Goal: Information Seeking & Learning: Find specific fact

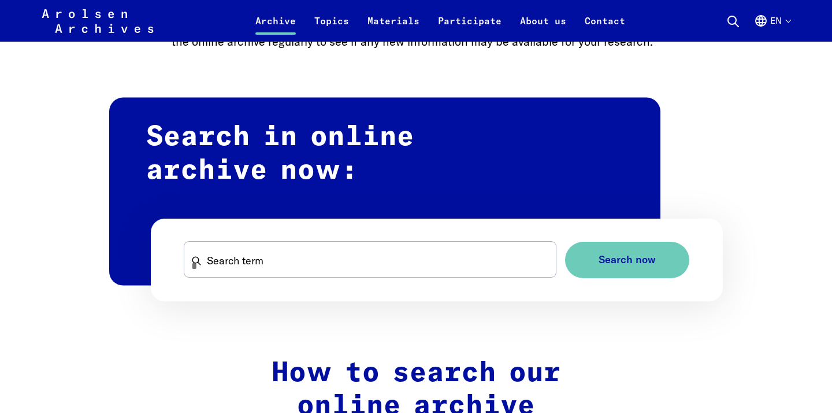
scroll to position [640, 0]
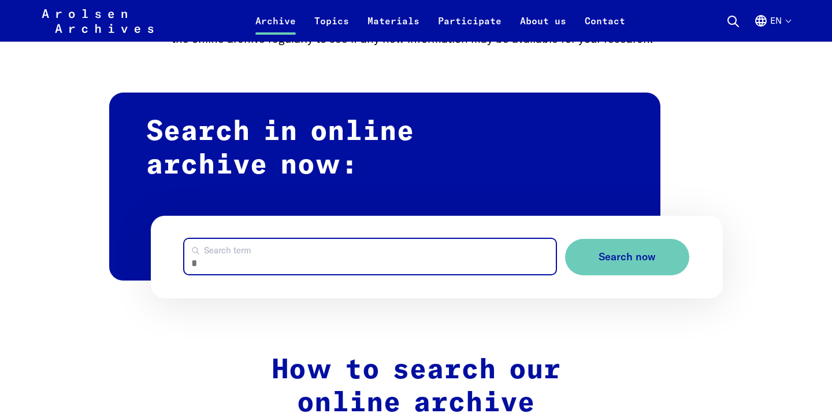
click at [270, 260] on input "Search term" at bounding box center [370, 256] width 372 height 35
type input "*********"
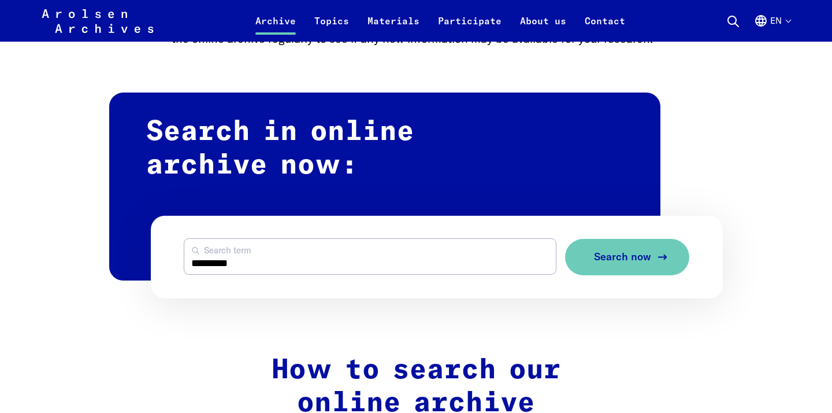
click at [624, 257] on span "Search now" at bounding box center [622, 257] width 57 height 12
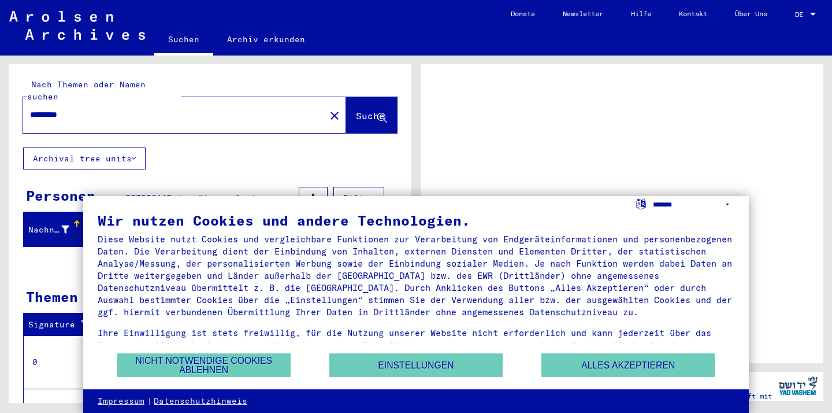
click at [727, 202] on select "**********" at bounding box center [693, 204] width 81 height 17
select select "*****"
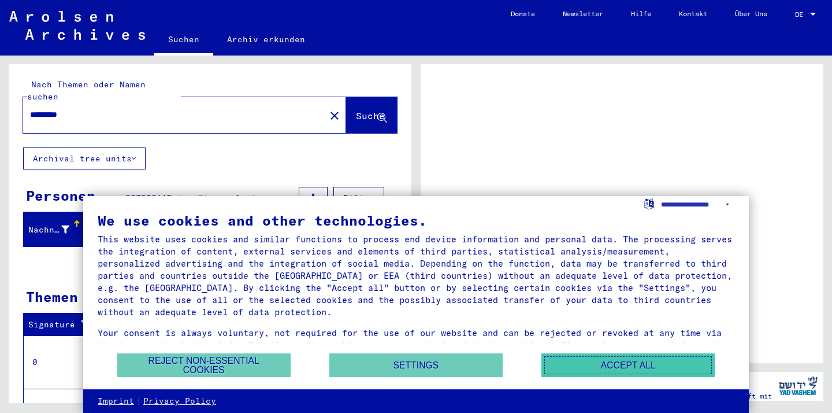
click at [616, 367] on button "Accept all" at bounding box center [628, 365] width 173 height 24
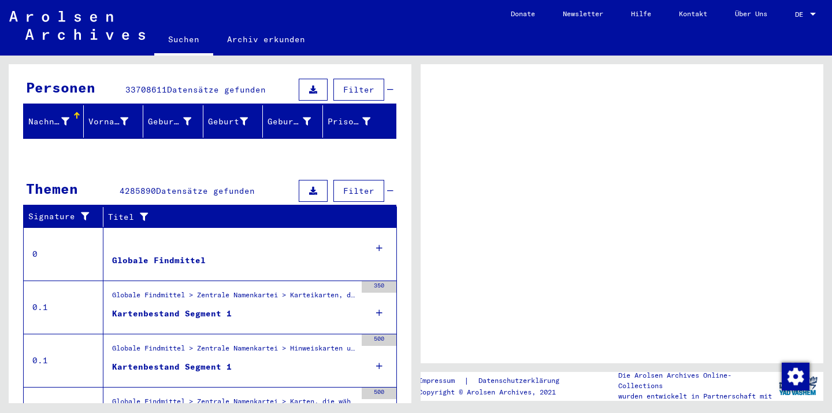
scroll to position [113, 0]
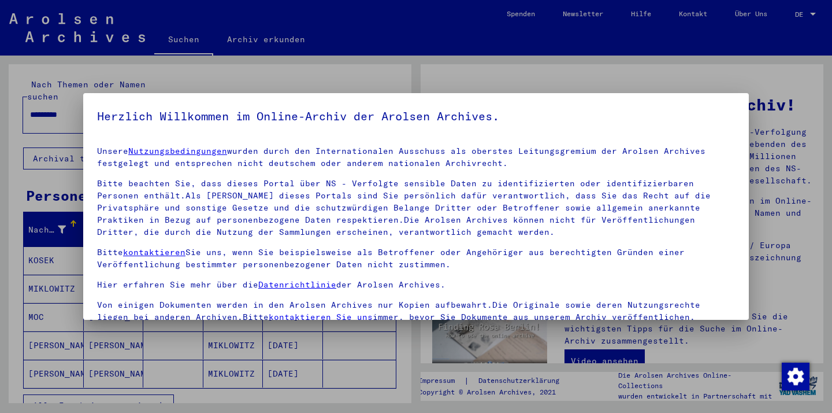
click at [60, 276] on div at bounding box center [416, 206] width 832 height 413
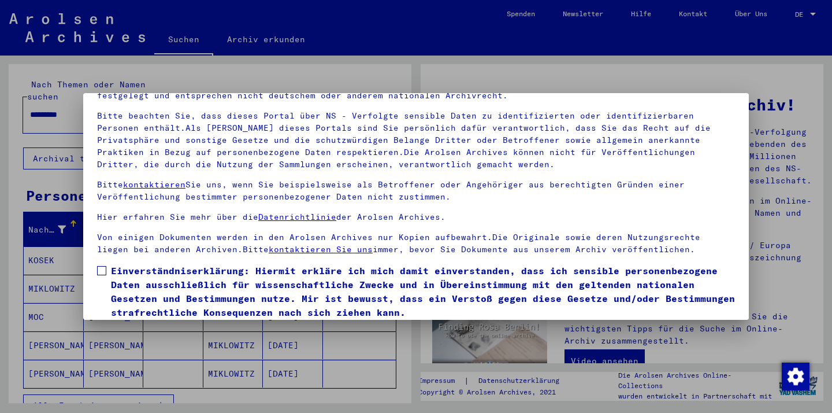
scroll to position [99, 0]
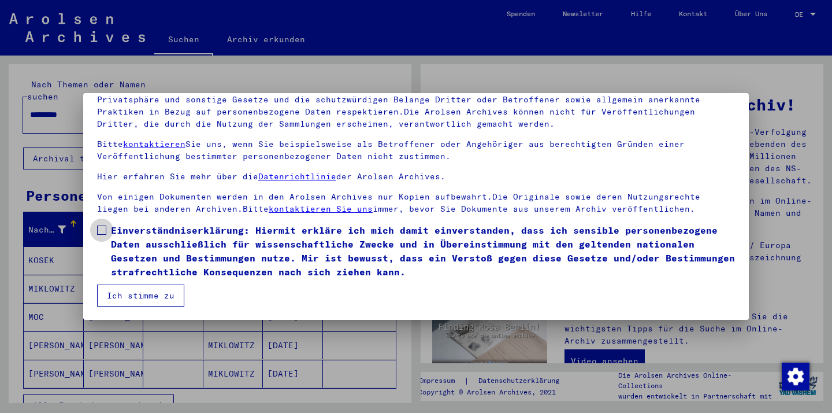
click at [102, 228] on span at bounding box center [101, 229] width 9 height 9
click at [120, 292] on button "Ich stimme zu" at bounding box center [140, 295] width 87 height 22
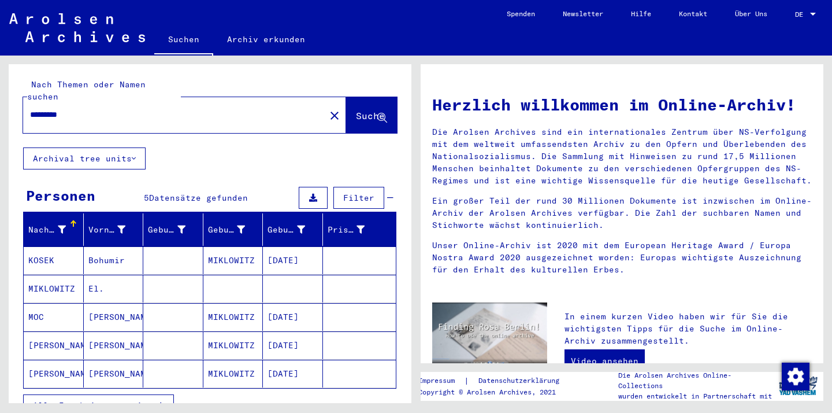
click at [61, 279] on mat-cell "MIKLOWITZ" at bounding box center [54, 289] width 60 height 28
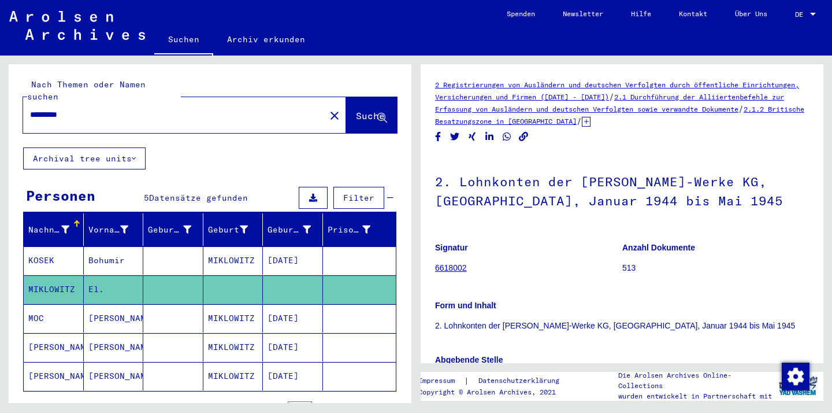
click at [814, 17] on div at bounding box center [813, 14] width 10 height 8
click at [794, 24] on span "English" at bounding box center [784, 20] width 28 height 9
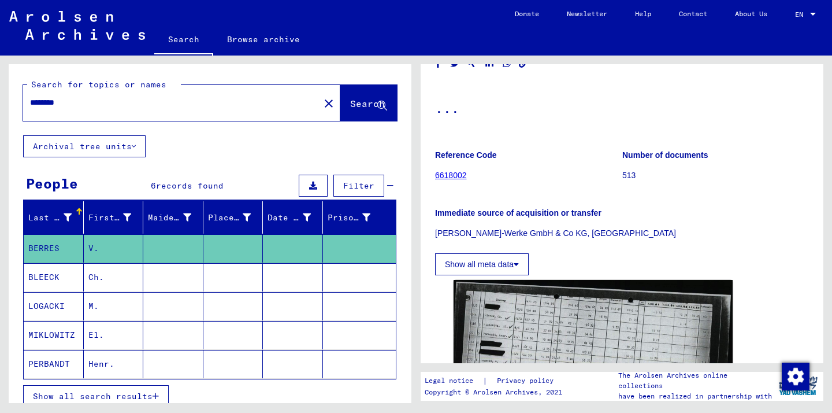
scroll to position [74, 0]
click at [97, 338] on mat-cell "El." at bounding box center [114, 335] width 60 height 28
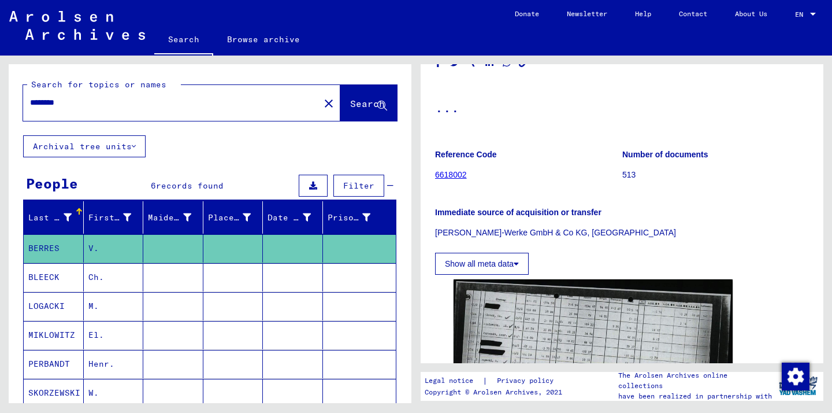
click at [61, 333] on mat-cell "MIKLOWITZ" at bounding box center [54, 335] width 60 height 28
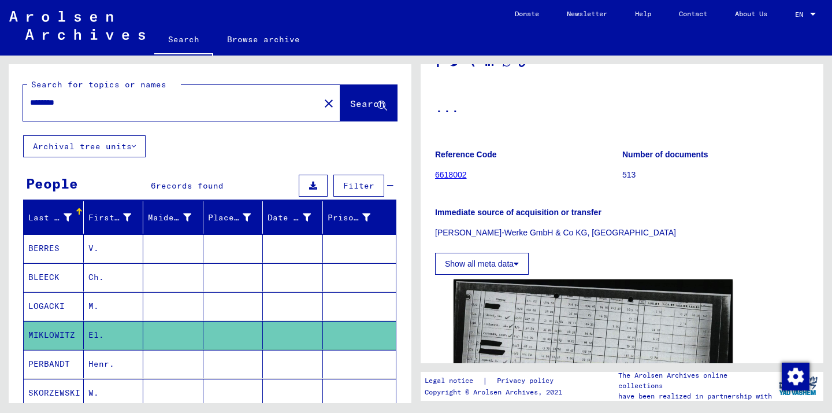
click at [61, 333] on mat-cell "MIKLOWITZ" at bounding box center [54, 335] width 60 height 28
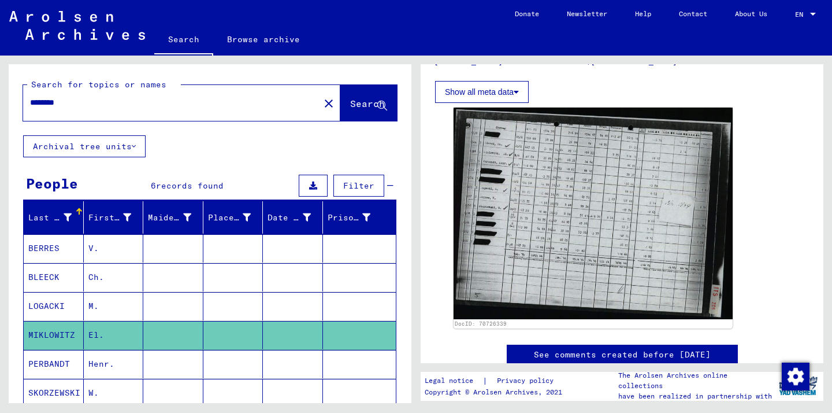
scroll to position [245, 0]
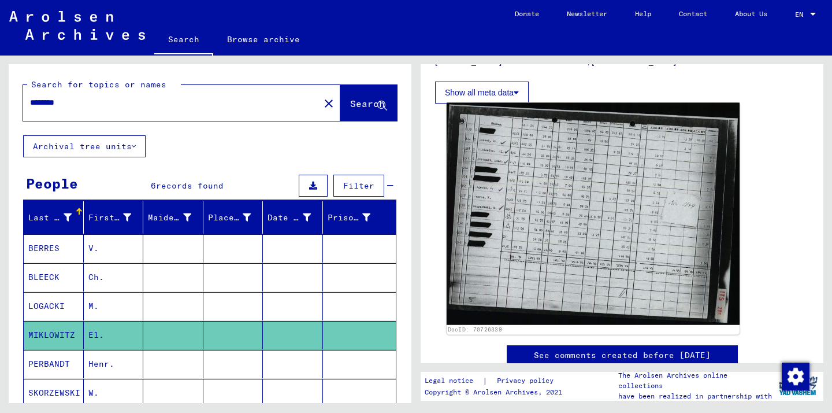
click at [529, 228] on img at bounding box center [593, 214] width 293 height 222
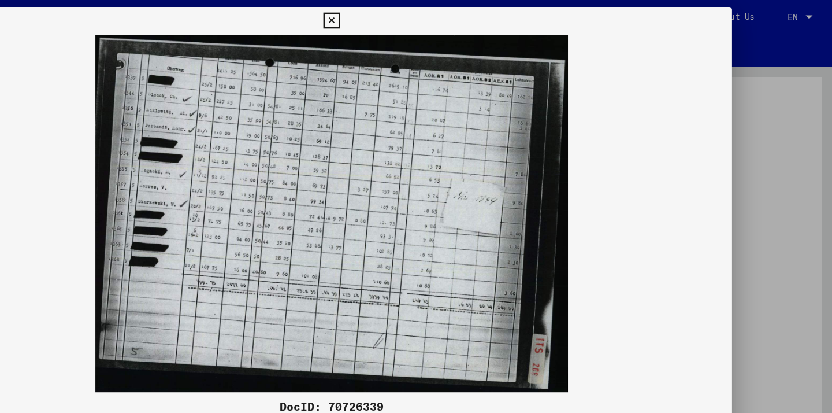
scroll to position [0, 0]
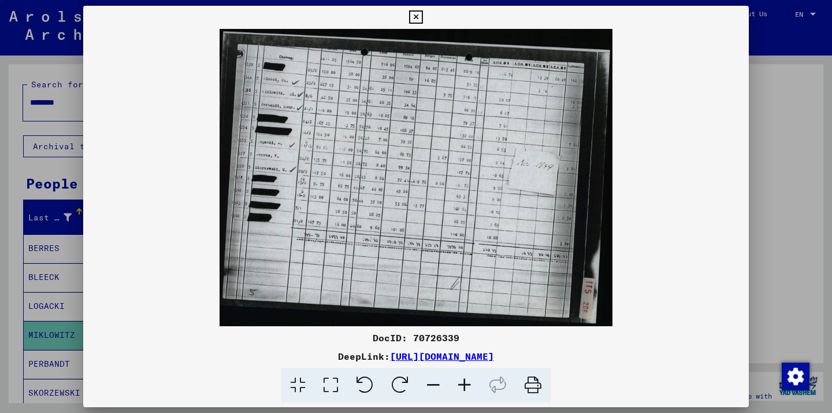
click at [392, 354] on link "[URL][DOMAIN_NAME]" at bounding box center [442, 356] width 104 height 12
click at [416, 15] on icon at bounding box center [415, 17] width 13 height 14
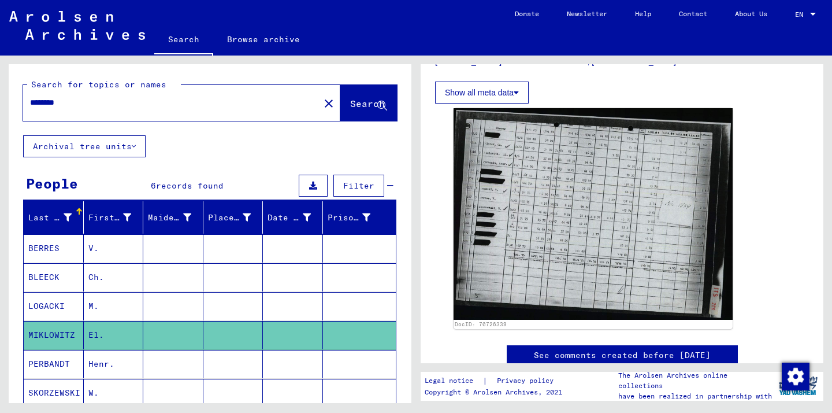
click at [79, 103] on input "********" at bounding box center [171, 103] width 283 height 12
drag, startPoint x: 73, startPoint y: 103, endPoint x: 28, endPoint y: 97, distance: 46.1
click at [28, 97] on div "********" at bounding box center [168, 103] width 290 height 26
type input "*"
click at [350, 102] on span "Search" at bounding box center [367, 104] width 35 height 12
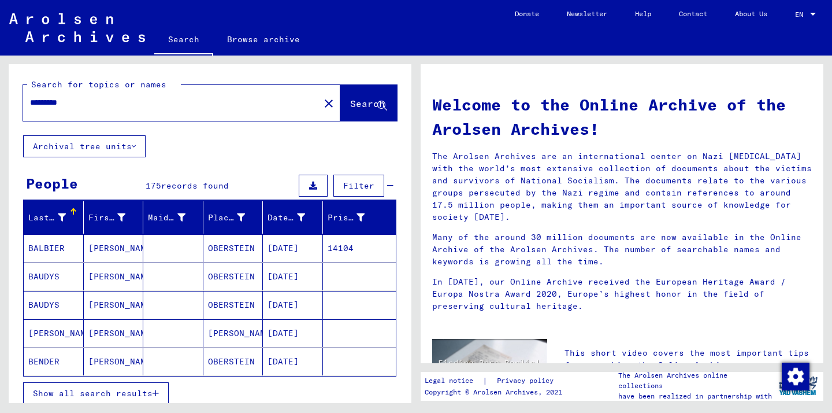
click at [77, 103] on input "*********" at bounding box center [168, 103] width 276 height 12
click at [340, 107] on button "Search" at bounding box center [368, 103] width 57 height 36
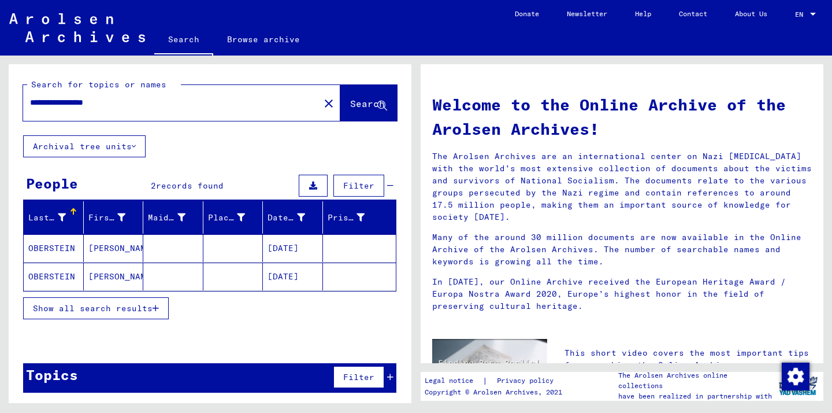
click at [55, 252] on mat-cell "OBERSTEIN" at bounding box center [54, 248] width 60 height 28
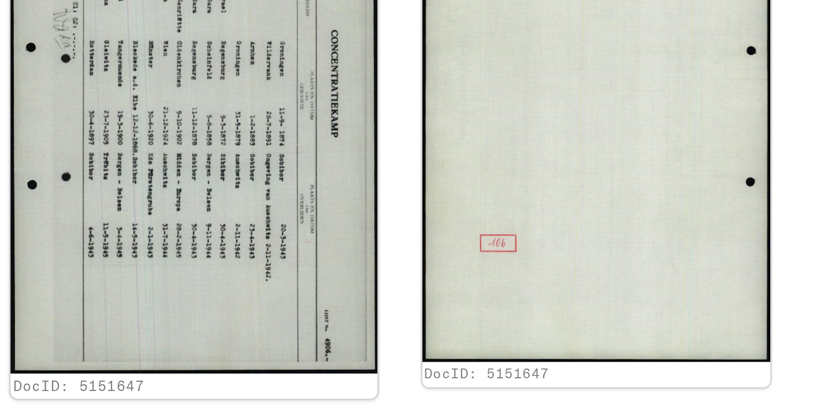
scroll to position [171, 0]
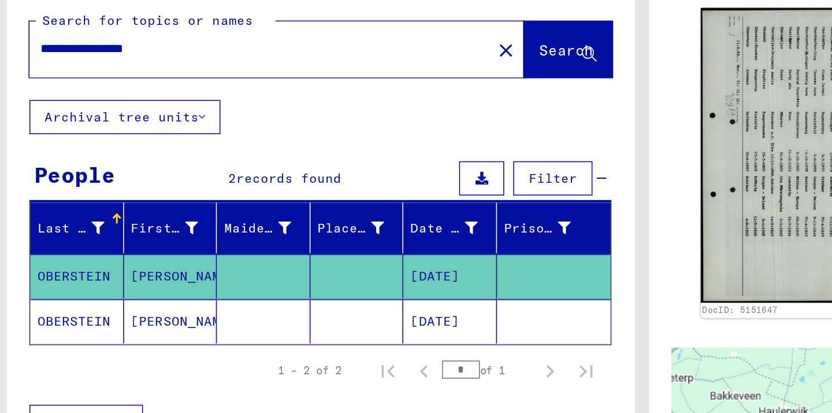
click at [69, 279] on mat-cell "OBERSTEIN" at bounding box center [54, 277] width 60 height 28
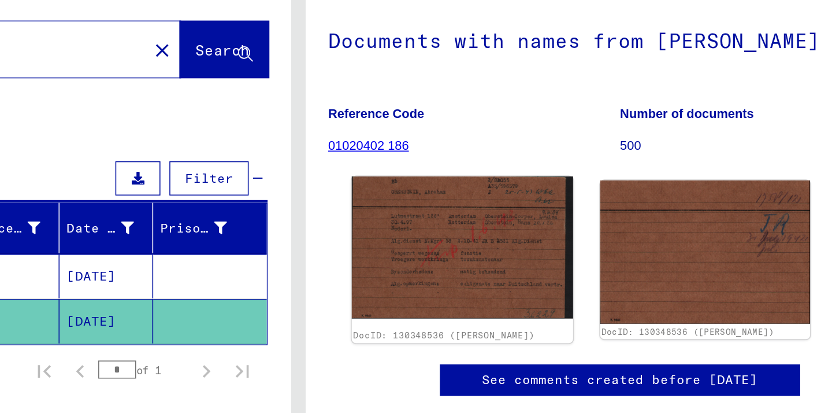
scroll to position [53, 0]
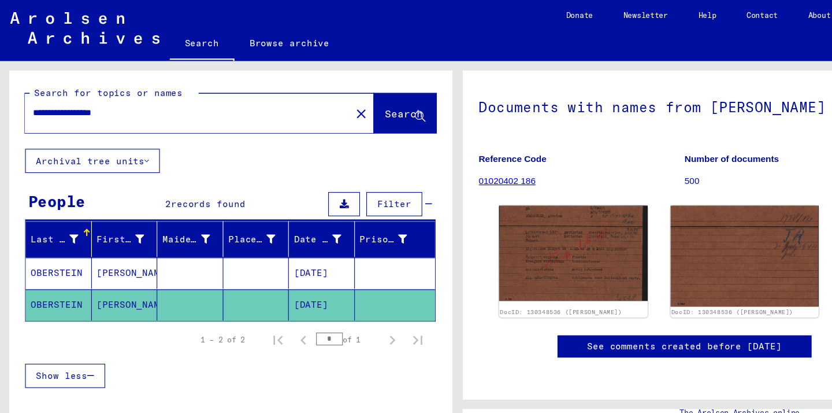
drag, startPoint x: 127, startPoint y: 101, endPoint x: 28, endPoint y: 100, distance: 98.3
click at [28, 100] on div "**********" at bounding box center [168, 103] width 290 height 26
click at [351, 113] on button "Search" at bounding box center [368, 103] width 57 height 36
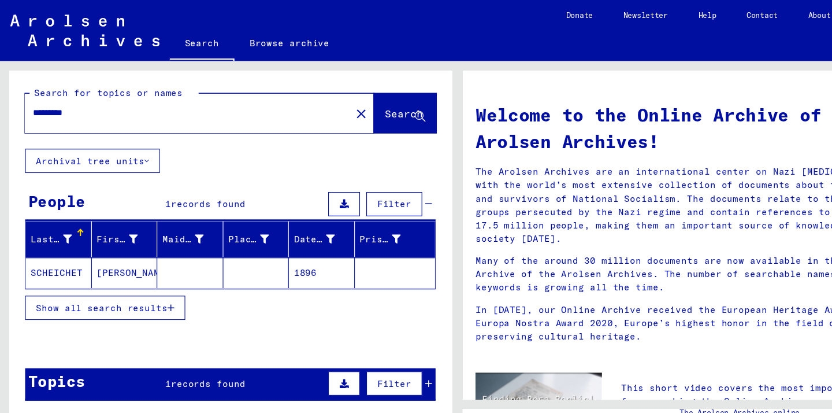
click at [62, 247] on mat-cell "SCHEICHET" at bounding box center [54, 248] width 60 height 28
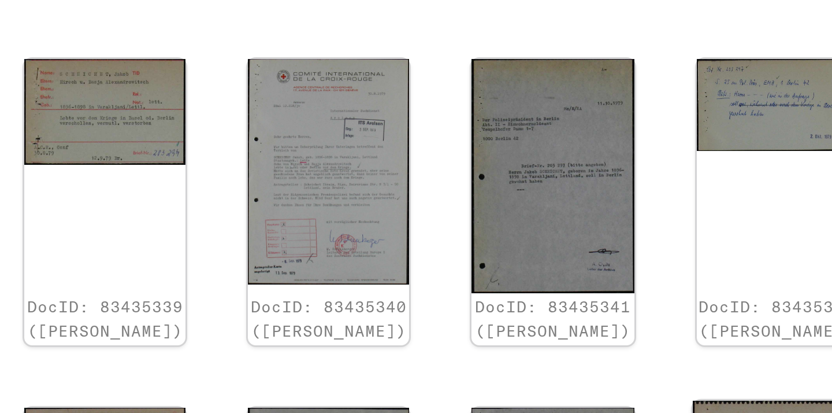
scroll to position [43, 0]
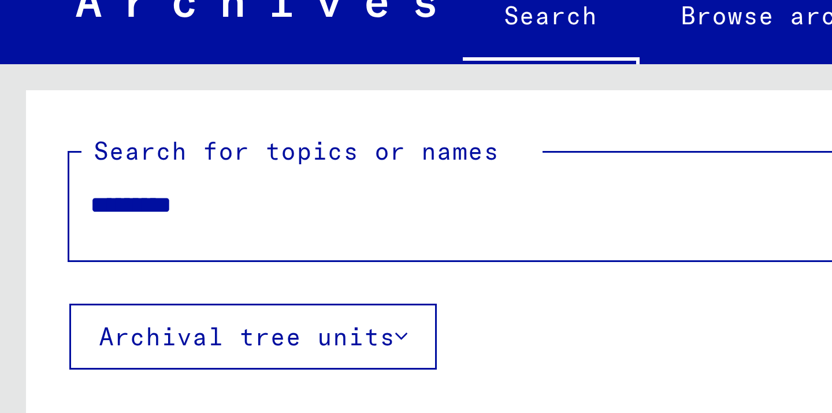
click at [71, 108] on input "*********" at bounding box center [171, 103] width 283 height 12
click at [75, 104] on input "*********" at bounding box center [171, 103] width 283 height 12
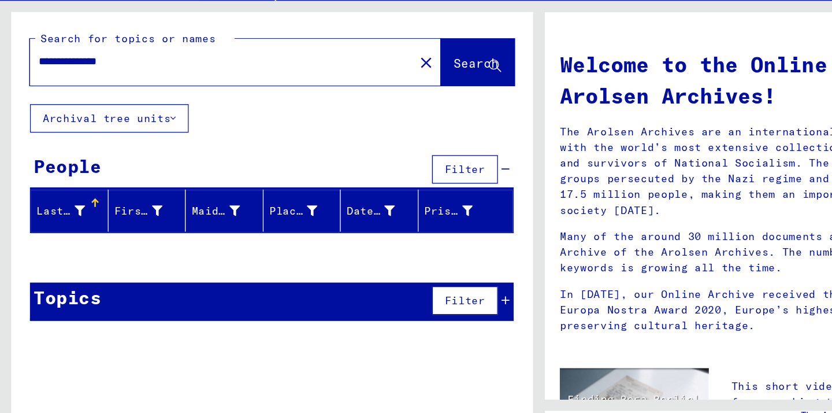
drag, startPoint x: 110, startPoint y: 103, endPoint x: 27, endPoint y: 100, distance: 83.9
click at [27, 100] on div "**********" at bounding box center [164, 103] width 283 height 26
type input "**********"
click at [358, 101] on span "Search" at bounding box center [367, 104] width 35 height 12
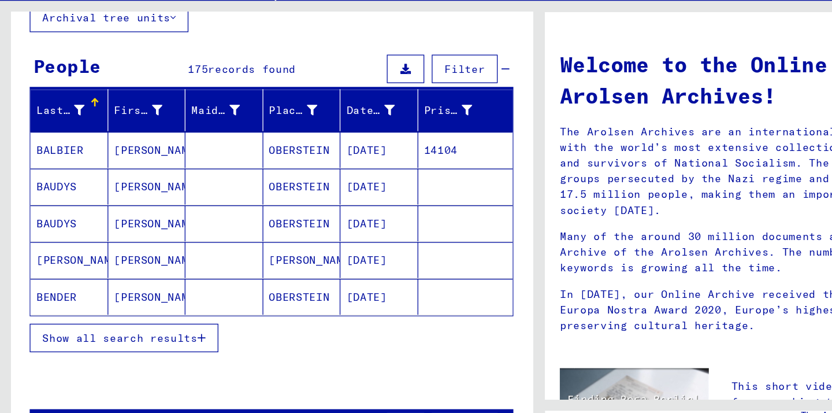
scroll to position [79, 0]
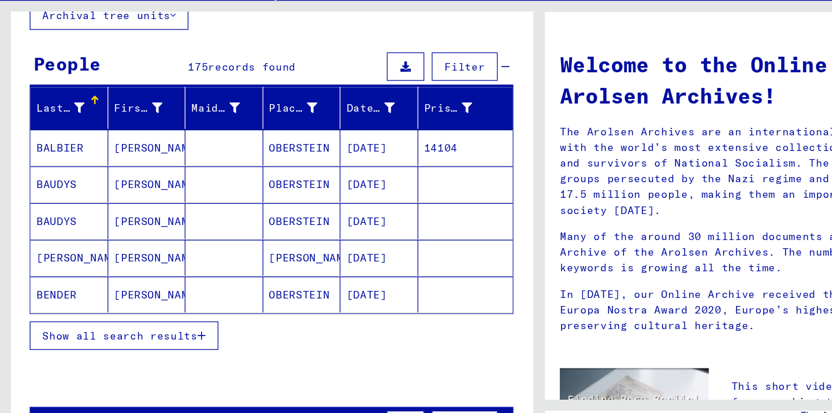
click at [156, 313] on icon "button" at bounding box center [156, 314] width 6 height 8
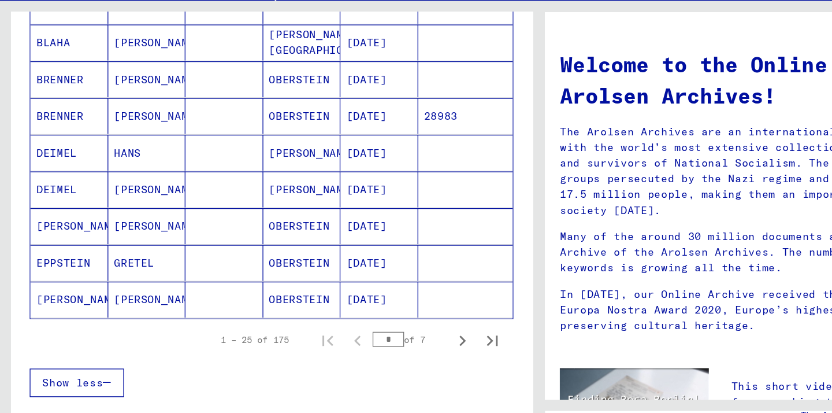
scroll to position [657, 0]
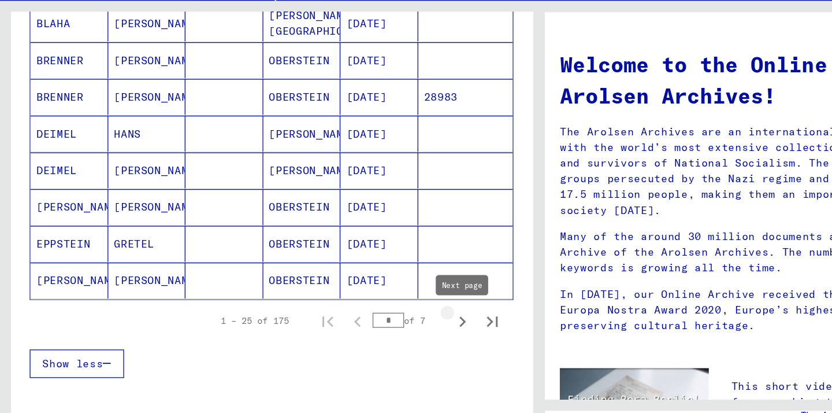
click at [355, 305] on icon "Next page" at bounding box center [357, 303] width 16 height 16
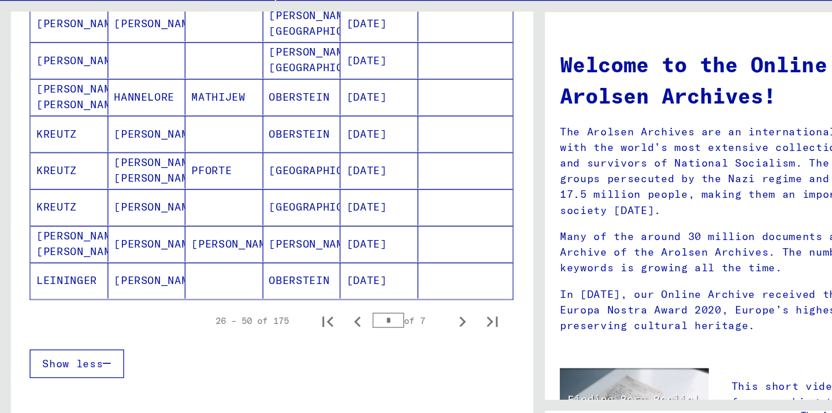
click at [355, 305] on icon "Next page" at bounding box center [357, 303] width 16 height 16
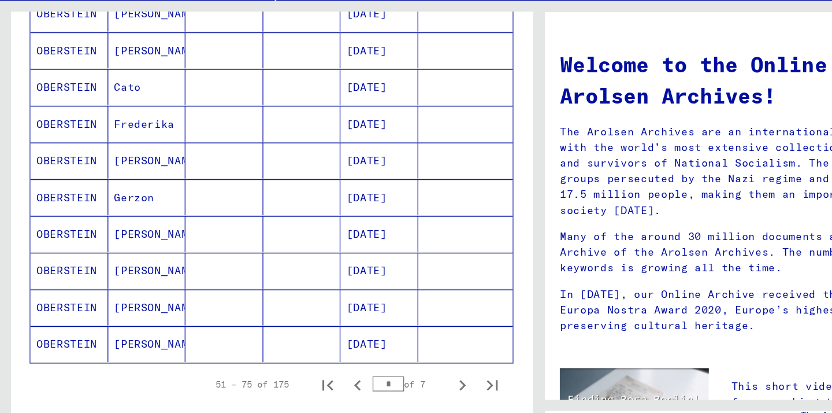
scroll to position [614, 0]
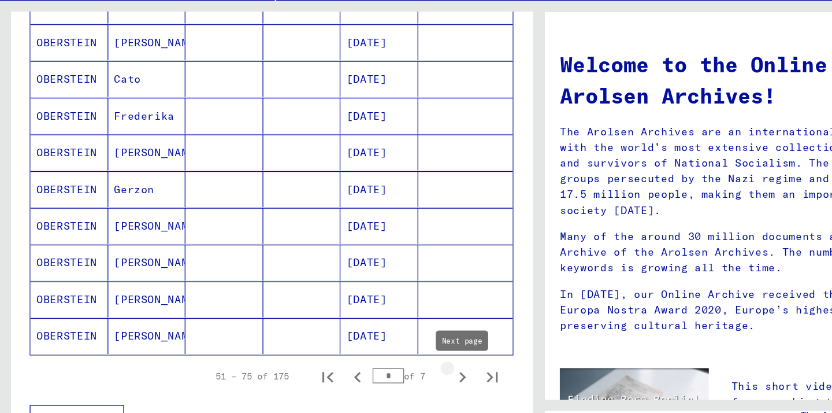
click at [360, 345] on icon "Next page" at bounding box center [357, 346] width 16 height 16
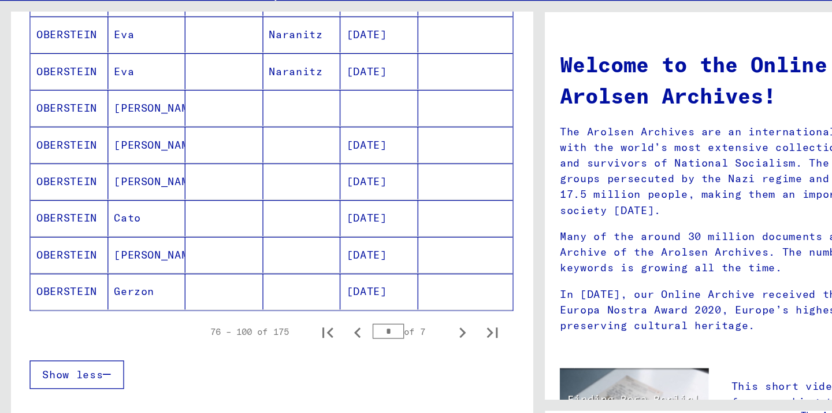
scroll to position [650, 0]
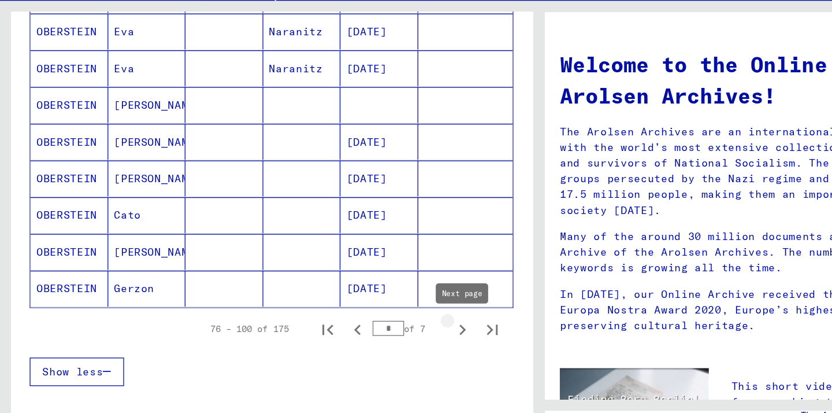
click at [356, 312] on icon "Next page" at bounding box center [357, 309] width 5 height 8
type input "*"
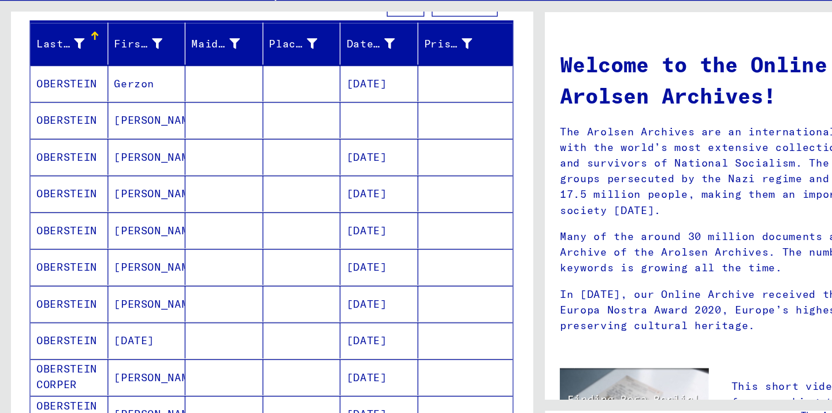
scroll to position [127, 0]
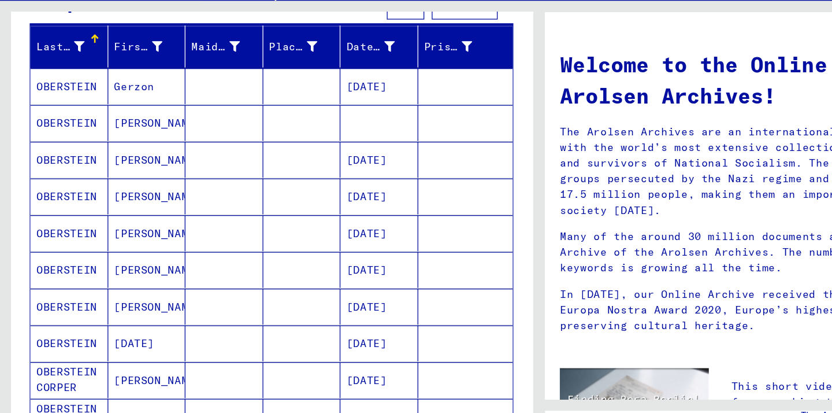
click at [74, 266] on mat-cell "OBERSTEIN" at bounding box center [54, 263] width 60 height 28
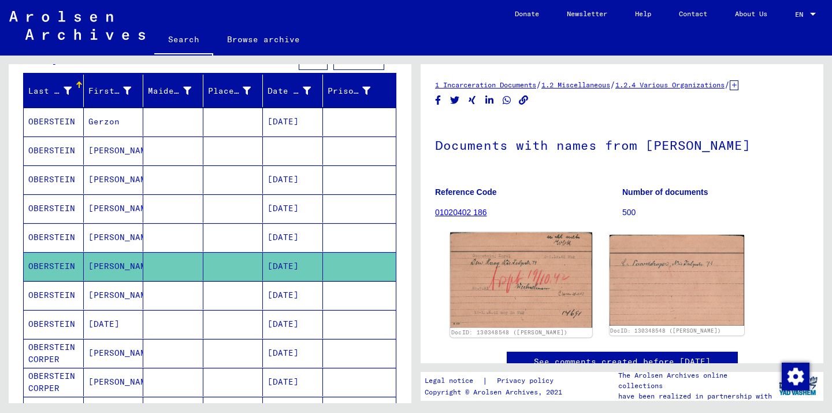
click at [517, 297] on img at bounding box center [521, 279] width 142 height 95
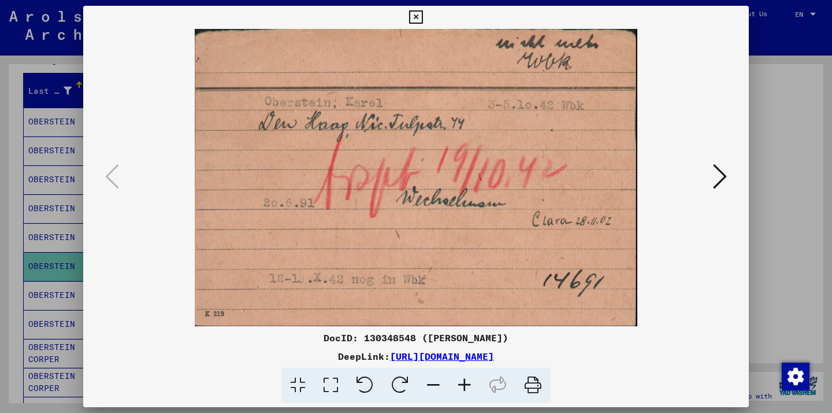
click at [717, 178] on icon at bounding box center [720, 176] width 14 height 28
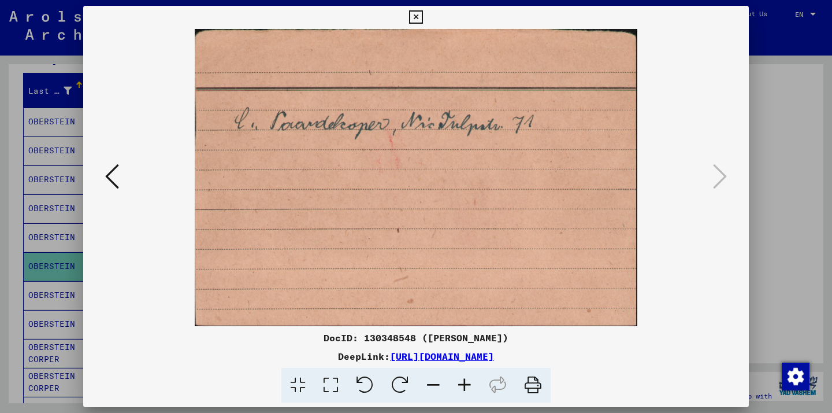
click at [414, 17] on icon at bounding box center [415, 17] width 13 height 14
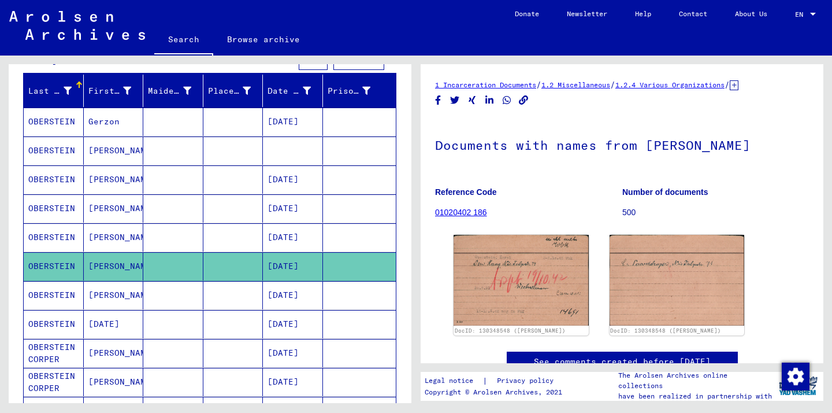
click at [54, 291] on mat-cell "OBERSTEIN" at bounding box center [54, 295] width 60 height 28
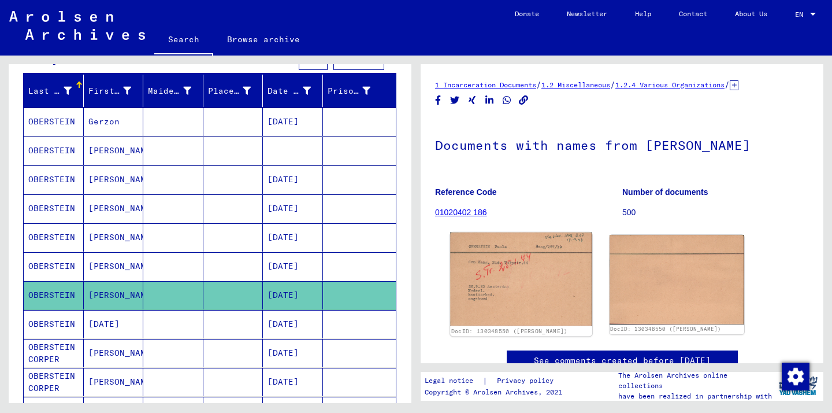
click at [531, 292] on img at bounding box center [521, 278] width 142 height 93
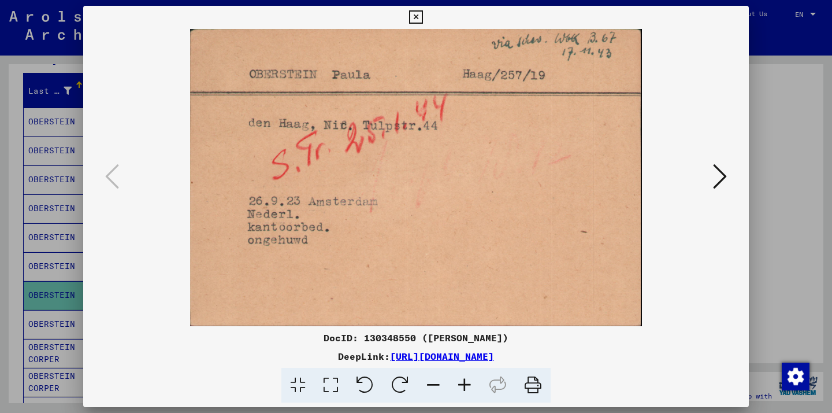
click at [709, 177] on img at bounding box center [416, 177] width 587 height 297
click at [715, 172] on icon at bounding box center [720, 176] width 14 height 28
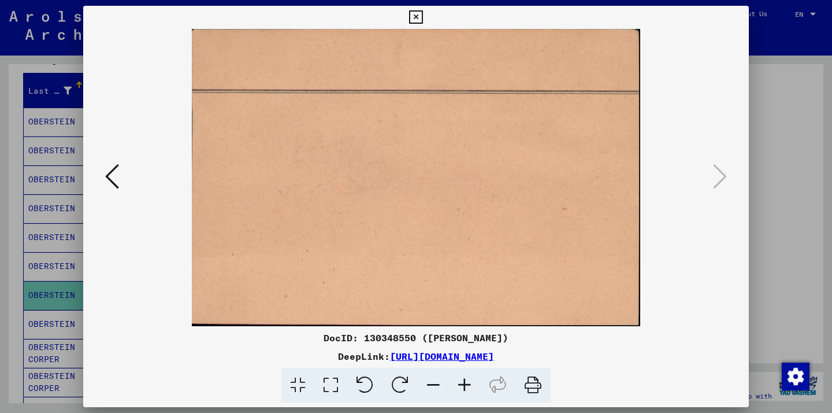
click at [416, 16] on icon at bounding box center [415, 17] width 13 height 14
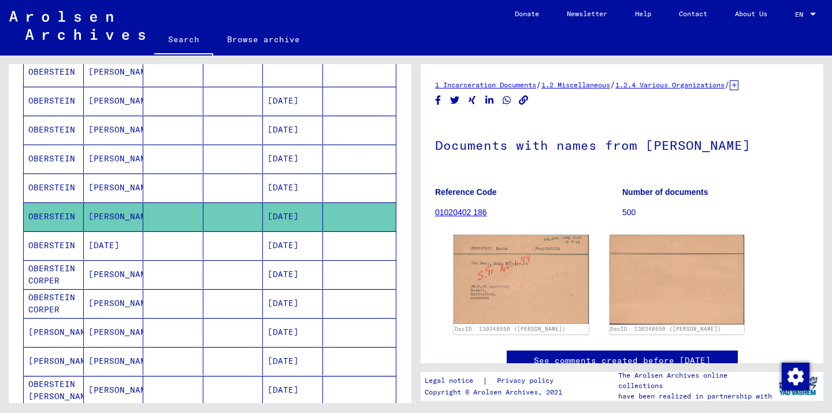
scroll to position [206, 0]
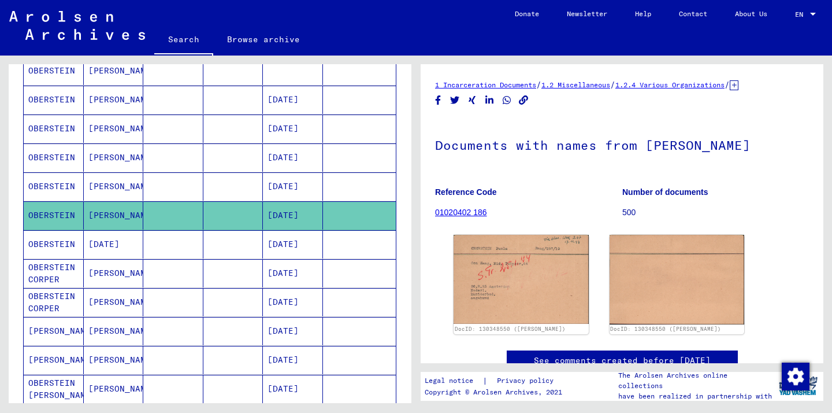
click at [58, 243] on mat-cell "OBERSTEIN" at bounding box center [54, 244] width 60 height 28
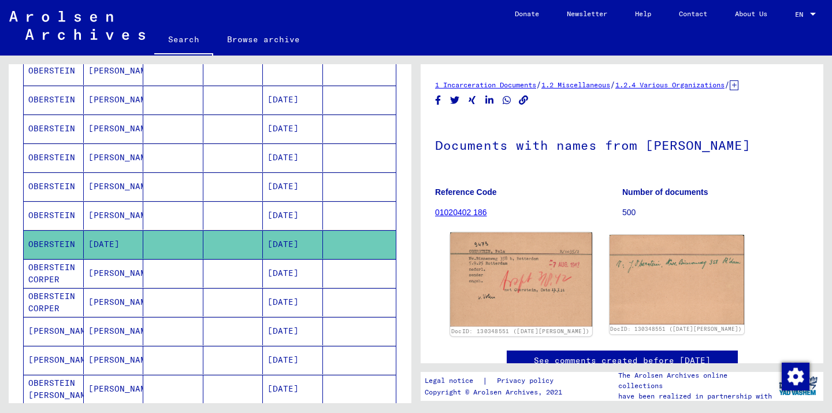
click at [509, 289] on img at bounding box center [521, 279] width 142 height 94
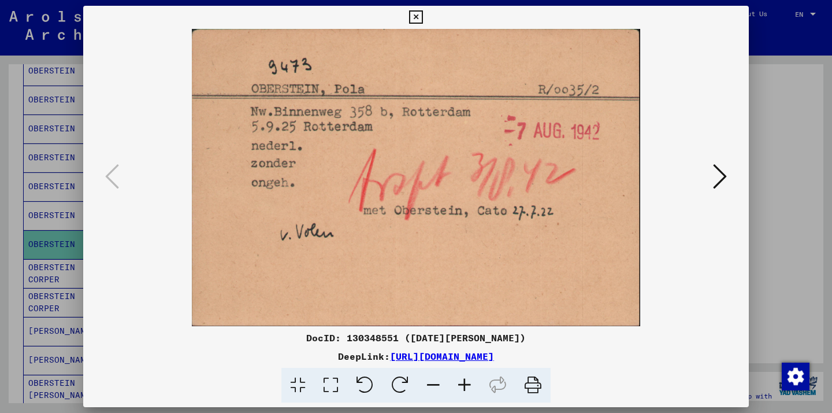
click at [723, 178] on icon at bounding box center [720, 176] width 14 height 28
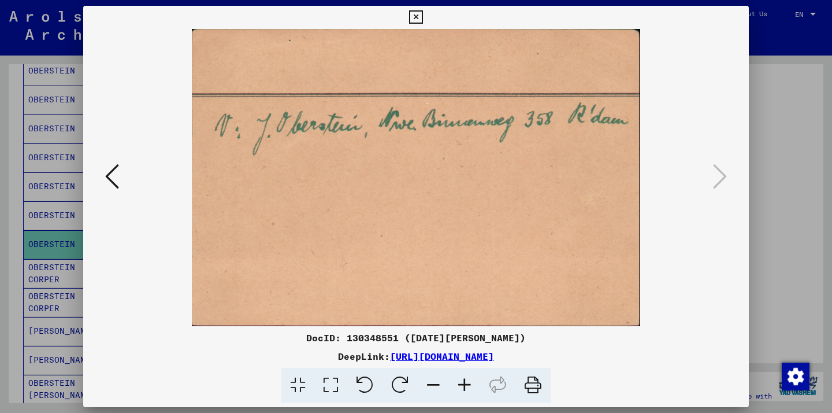
click at [416, 18] on icon at bounding box center [415, 17] width 13 height 14
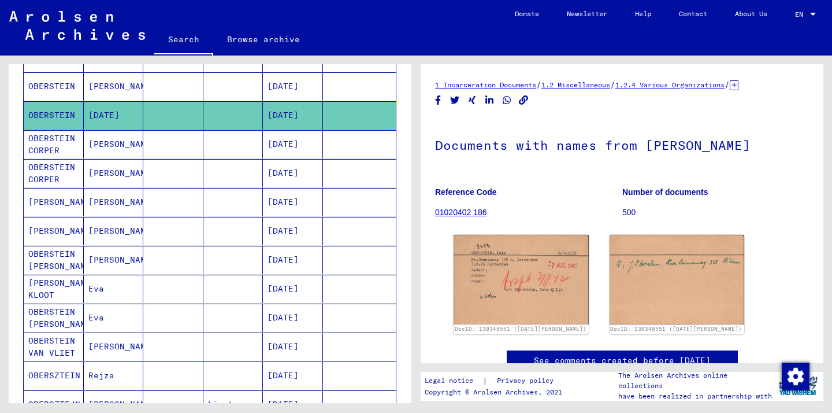
scroll to position [334, 0]
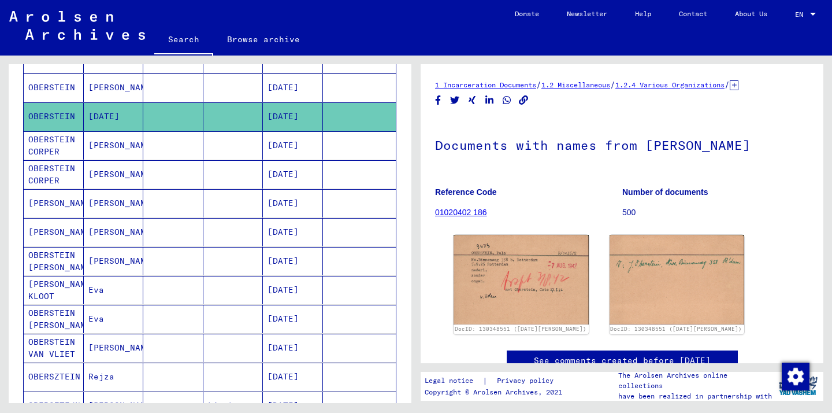
click at [50, 210] on mat-cell "[PERSON_NAME]" at bounding box center [54, 203] width 60 height 28
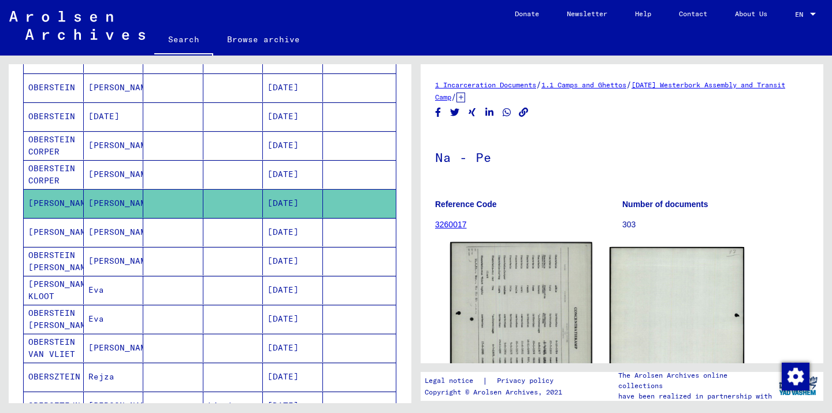
click at [528, 284] on img at bounding box center [521, 340] width 142 height 197
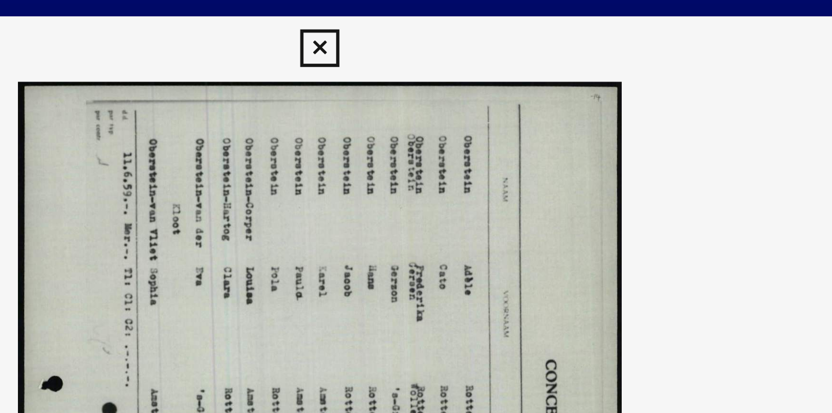
click at [416, 16] on icon at bounding box center [415, 17] width 13 height 14
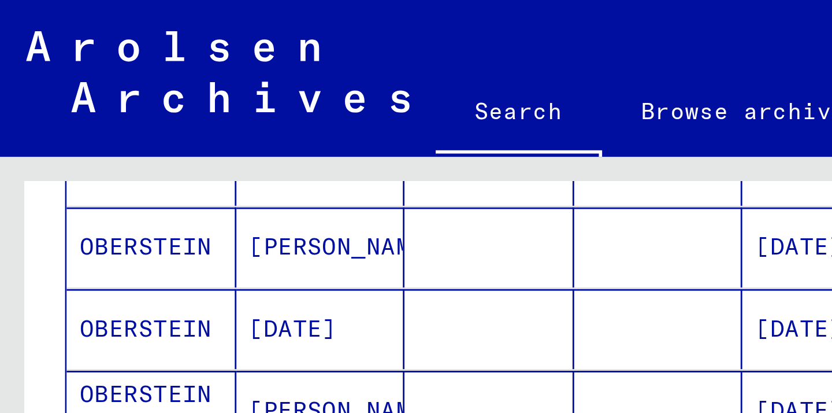
click at [185, 40] on link "Search" at bounding box center [183, 40] width 59 height 30
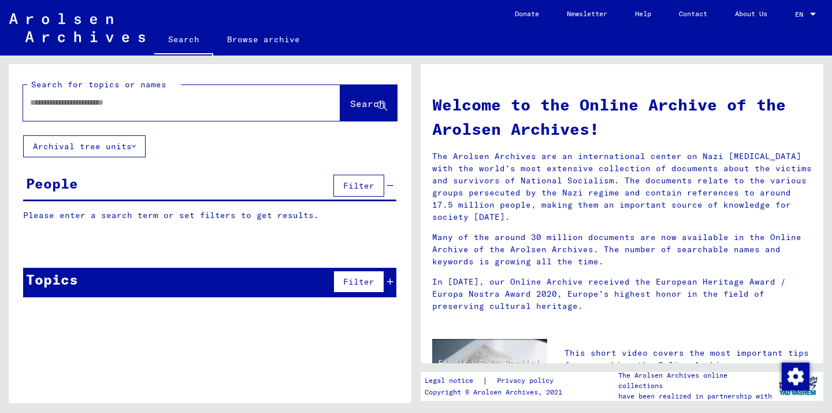
click at [247, 116] on div at bounding box center [181, 103] width 317 height 36
click at [232, 104] on input "text" at bounding box center [168, 103] width 276 height 12
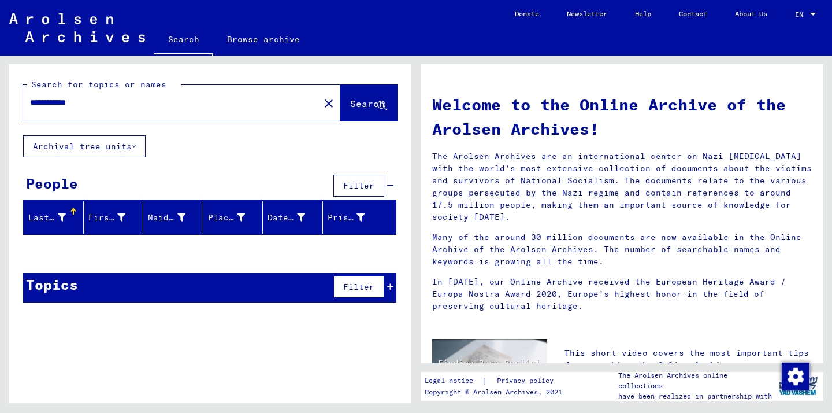
click at [350, 103] on span "Search" at bounding box center [367, 104] width 35 height 12
click at [119, 105] on input "**********" at bounding box center [168, 103] width 276 height 12
click at [361, 102] on span "Search" at bounding box center [367, 104] width 35 height 12
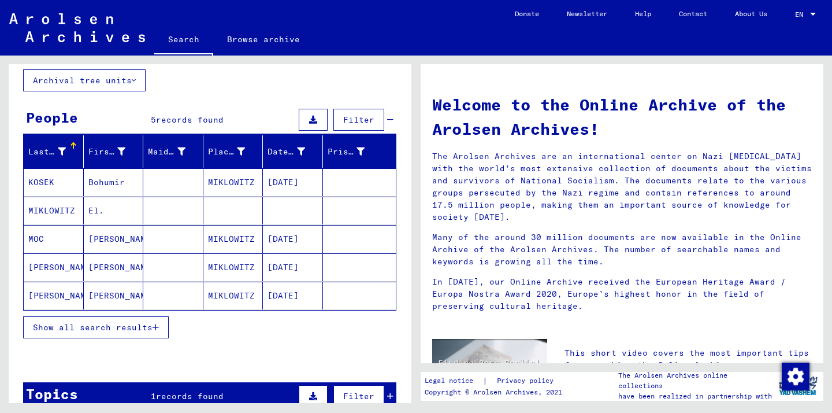
scroll to position [73, 0]
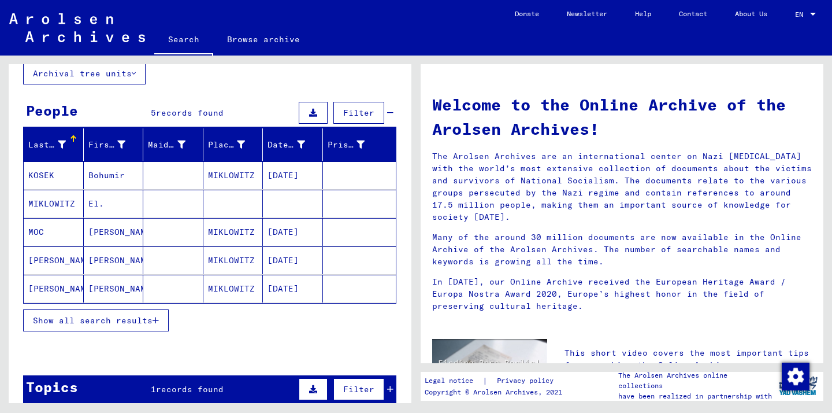
click at [158, 319] on icon "button" at bounding box center [156, 320] width 6 height 8
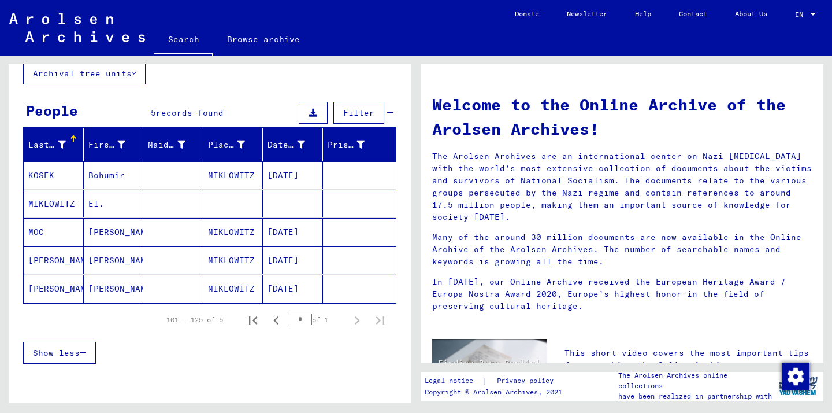
click at [42, 200] on mat-cell "MIKLOWITZ" at bounding box center [54, 204] width 60 height 28
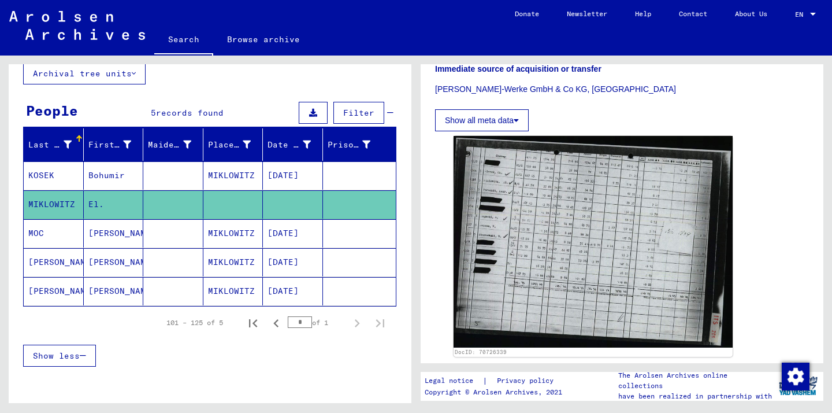
scroll to position [221, 0]
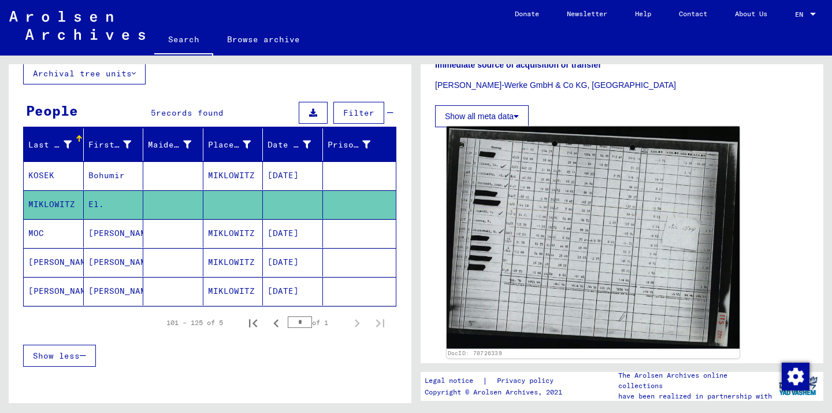
click at [513, 212] on img at bounding box center [593, 238] width 293 height 222
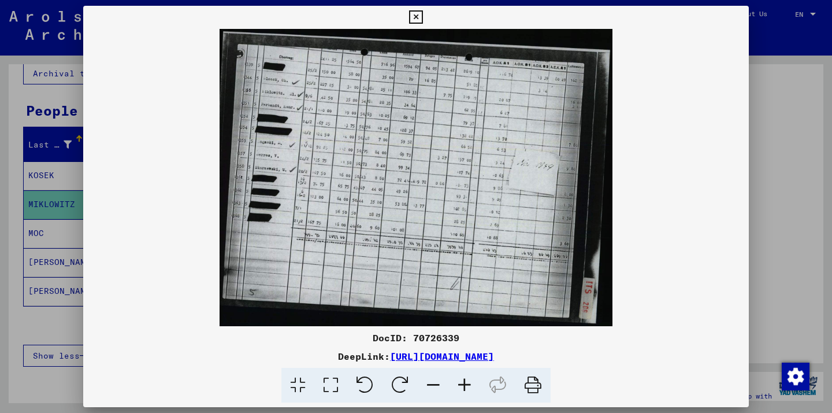
click at [462, 381] on icon at bounding box center [464, 385] width 31 height 35
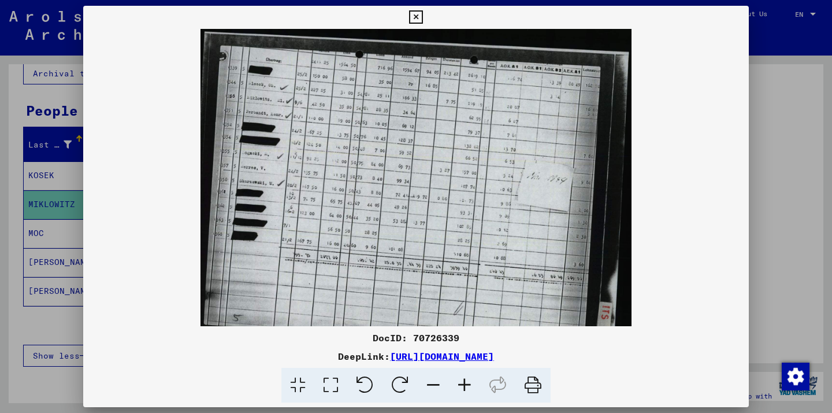
click at [462, 381] on icon at bounding box center [464, 385] width 31 height 35
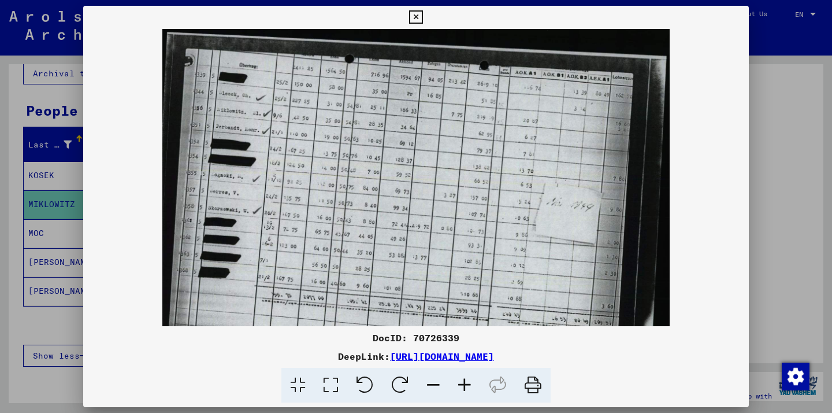
click at [462, 381] on icon at bounding box center [464, 385] width 31 height 35
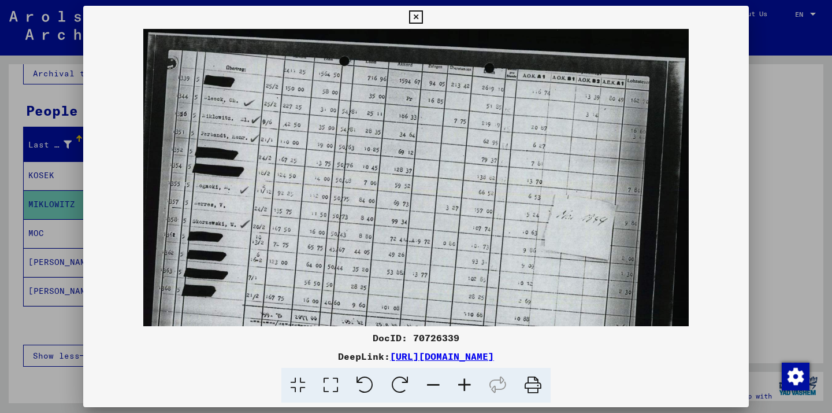
click at [418, 19] on icon at bounding box center [415, 17] width 13 height 14
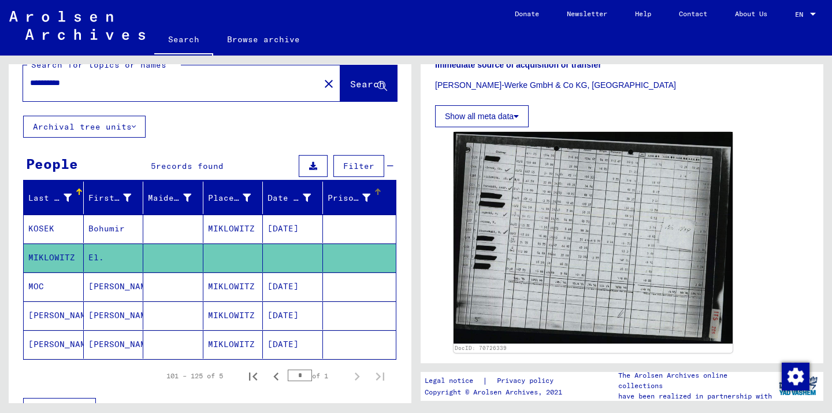
scroll to position [0, 0]
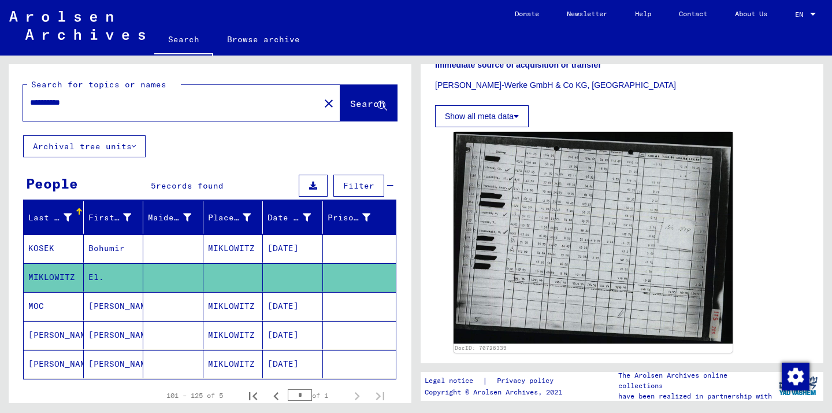
click at [102, 103] on input "**********" at bounding box center [171, 103] width 283 height 12
type input "*********"
